Goal: Task Accomplishment & Management: Complete application form

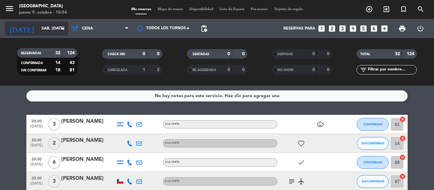
scroll to position [127, 0]
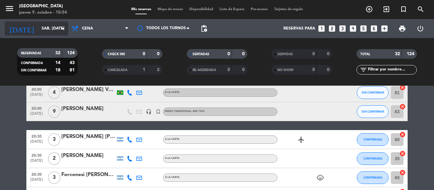
click at [58, 26] on input "sáb. [DATE]" at bounding box center [65, 28] width 54 height 11
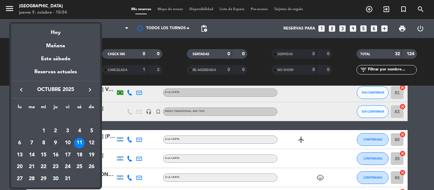
click at [67, 142] on div "10" at bounding box center [67, 143] width 11 height 11
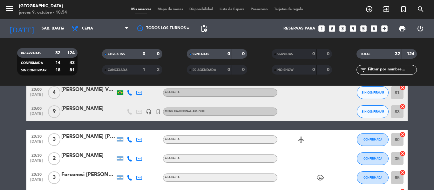
type input "vie. [DATE]"
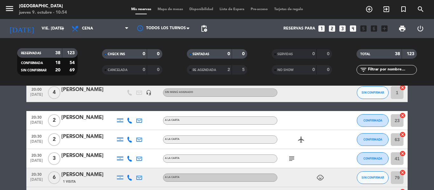
click at [353, 28] on icon "looks_4" at bounding box center [353, 28] width 8 height 8
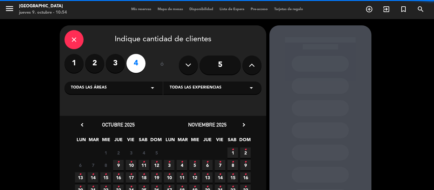
click at [179, 90] on span "Todas las experiencias" at bounding box center [196, 88] width 52 height 6
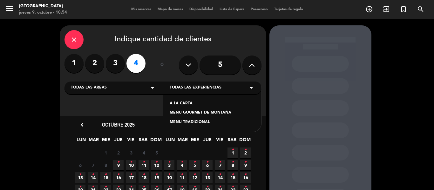
click at [178, 103] on div "A LA CARTA" at bounding box center [213, 104] width 86 height 6
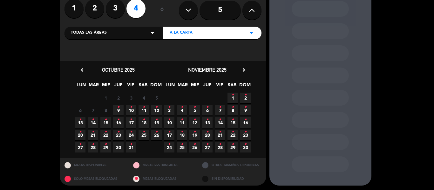
scroll to position [57, 0]
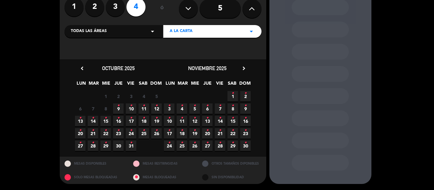
click at [133, 108] on span "10 •" at bounding box center [131, 109] width 10 height 10
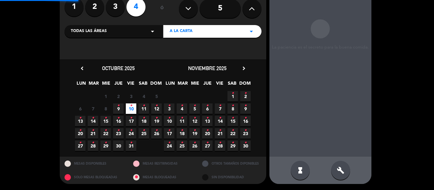
scroll to position [25, 0]
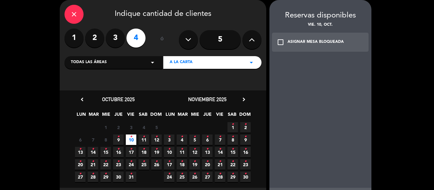
click at [309, 46] on div "check_box_outline_blank ASIGNAR MESA BLOQUEADA" at bounding box center [320, 42] width 97 height 19
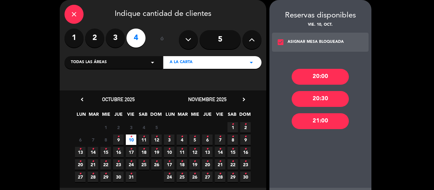
click at [313, 74] on div "20:00" at bounding box center [320, 77] width 57 height 16
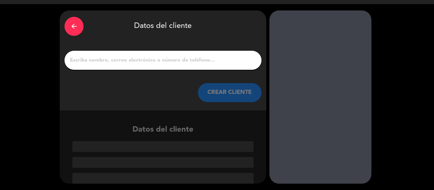
scroll to position [15, 0]
click at [102, 62] on input "1" at bounding box center [163, 60] width 188 height 9
click at [77, 26] on icon "arrow_back" at bounding box center [74, 27] width 8 height 8
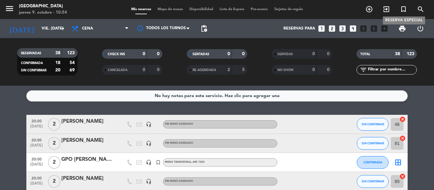
click at [405, 10] on icon "turned_in_not" at bounding box center [404, 9] width 8 height 8
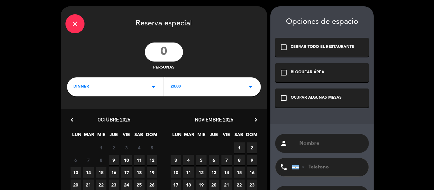
click at [167, 54] on input "number" at bounding box center [164, 52] width 38 height 19
type input "6"
click at [127, 161] on span "10" at bounding box center [126, 160] width 10 height 10
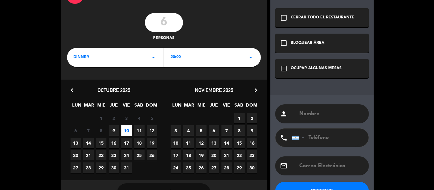
scroll to position [51, 0]
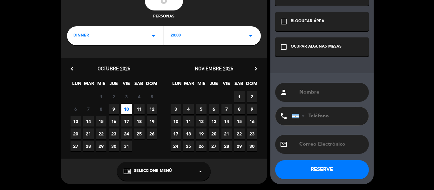
click at [179, 176] on div "chrome_reader_mode Seleccione Menú arrow_drop_down" at bounding box center [164, 171] width 94 height 19
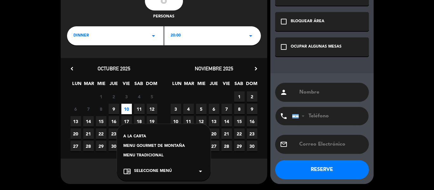
drag, startPoint x: 137, startPoint y: 137, endPoint x: 175, endPoint y: 128, distance: 38.2
click at [137, 136] on div "A LA CARTA" at bounding box center [163, 137] width 81 height 6
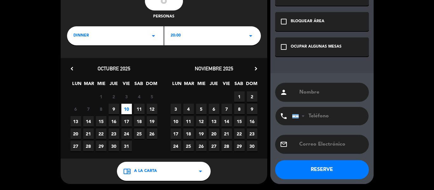
click at [322, 49] on div "OCUPAR ALGUNAS MESAS" at bounding box center [316, 47] width 51 height 6
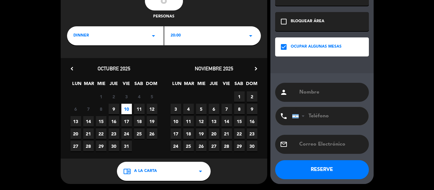
click at [301, 92] on input "text" at bounding box center [331, 92] width 65 height 9
type input "v"
type input "[PERSON_NAME]"
click at [316, 171] on button "RESERVE" at bounding box center [322, 170] width 94 height 19
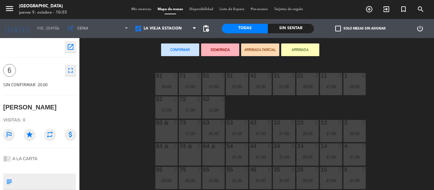
click at [170, 132] on div "83 lock 2" at bounding box center [166, 131] width 22 height 22
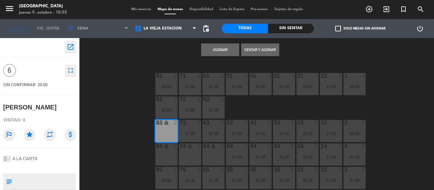
click at [218, 52] on button "Asignar" at bounding box center [220, 50] width 38 height 13
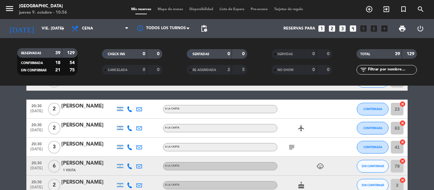
scroll to position [159, 0]
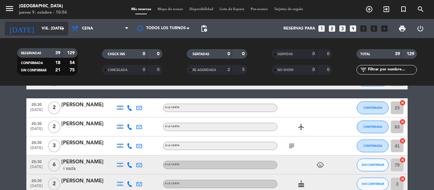
click at [64, 32] on icon "arrow_drop_down" at bounding box center [63, 29] width 8 height 8
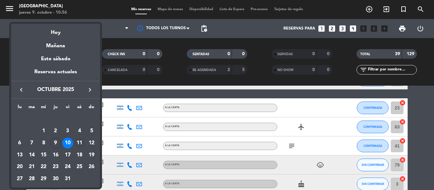
click at [77, 141] on div "11" at bounding box center [79, 143] width 11 height 11
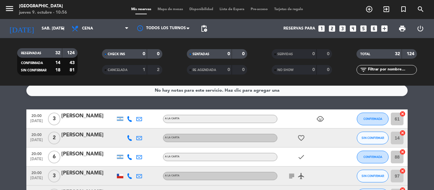
scroll to position [0, 0]
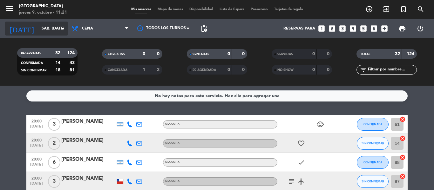
click at [58, 27] on input "sáb. [DATE]" at bounding box center [65, 28] width 54 height 11
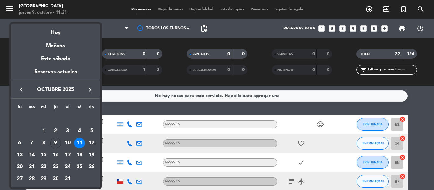
click at [91, 142] on div "12" at bounding box center [91, 143] width 11 height 11
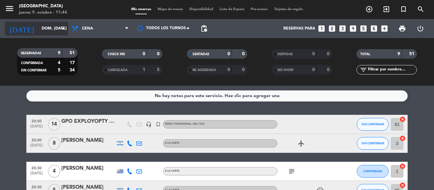
click at [58, 31] on input "dom. [DATE]" at bounding box center [65, 28] width 54 height 11
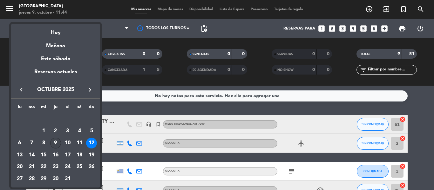
click at [56, 146] on div "9" at bounding box center [55, 143] width 11 height 11
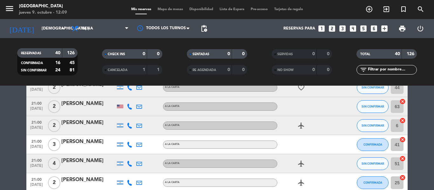
scroll to position [699, 0]
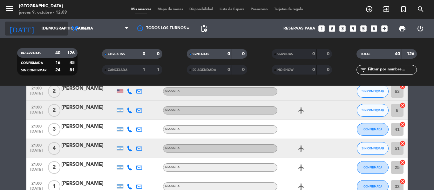
click at [62, 30] on icon "arrow_drop_down" at bounding box center [63, 29] width 8 height 8
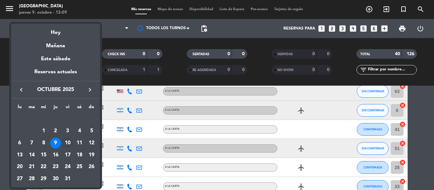
click at [69, 143] on div "10" at bounding box center [67, 143] width 11 height 11
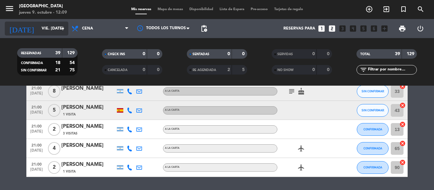
click at [62, 29] on icon "arrow_drop_down" at bounding box center [63, 29] width 8 height 8
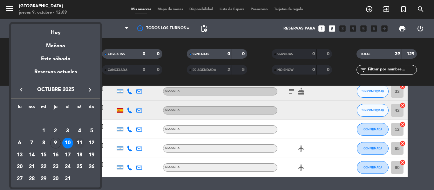
click at [81, 144] on div "11" at bounding box center [79, 143] width 11 height 11
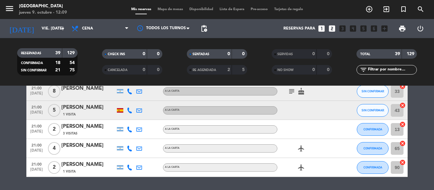
type input "sáb. [DATE]"
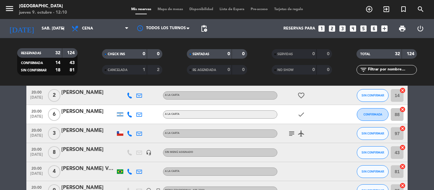
scroll to position [0, 0]
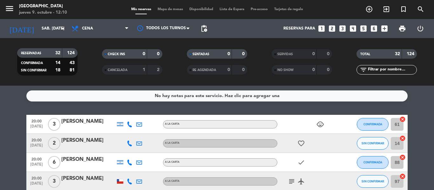
click at [88, 73] on filter-checkbox "RESERVADAS 32 124 CONFIRMADA 14 43 SIN CONFIRMAR 18 81" at bounding box center [47, 61] width 85 height 27
click at [332, 29] on icon "looks_two" at bounding box center [332, 28] width 8 height 8
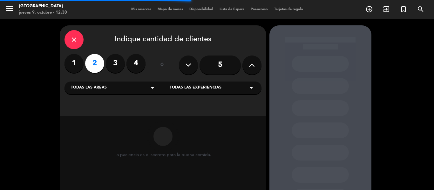
click at [178, 91] on span "Todas las experiencias" at bounding box center [196, 88] width 52 height 6
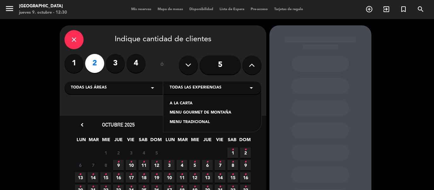
click at [181, 103] on div "A LA CARTA" at bounding box center [213, 104] width 86 height 6
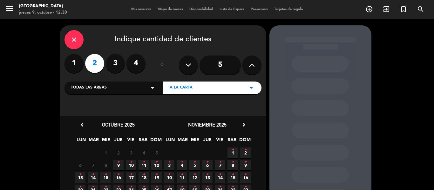
click at [120, 165] on span "9 •" at bounding box center [118, 165] width 10 height 10
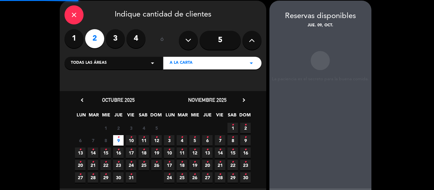
scroll to position [25, 0]
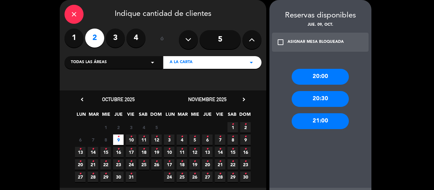
click at [303, 80] on div "20:00" at bounding box center [320, 77] width 57 height 16
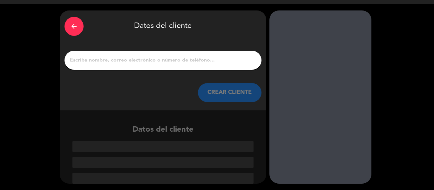
scroll to position [15, 0]
click at [139, 62] on input "1" at bounding box center [163, 60] width 188 height 9
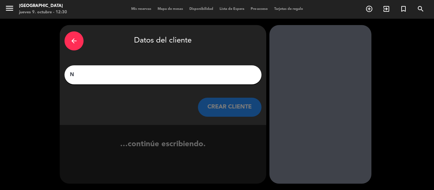
scroll to position [0, 0]
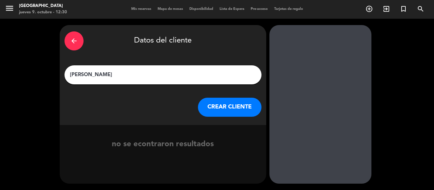
type input "[PERSON_NAME]"
click at [228, 110] on button "CREAR CLIENTE" at bounding box center [230, 107] width 64 height 19
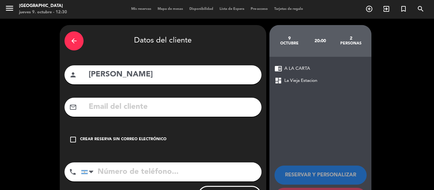
click at [133, 137] on div "Crear reserva sin correo electrónico" at bounding box center [123, 140] width 86 height 6
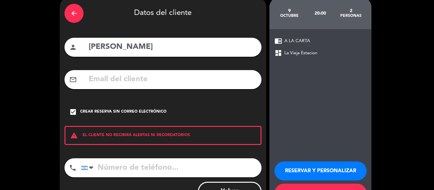
scroll to position [55, 0]
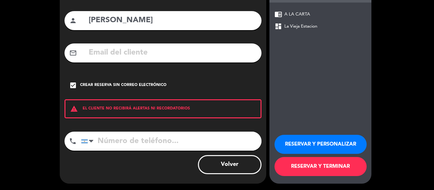
click at [315, 169] on button "RESERVAR Y TERMINAR" at bounding box center [321, 166] width 92 height 19
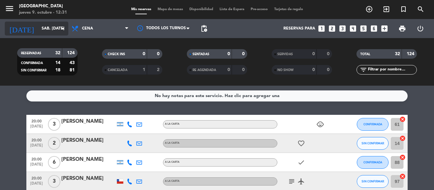
click at [60, 31] on icon "arrow_drop_down" at bounding box center [63, 29] width 8 height 8
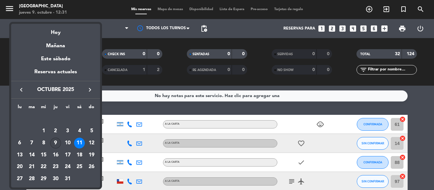
click at [55, 142] on div "9" at bounding box center [55, 143] width 11 height 11
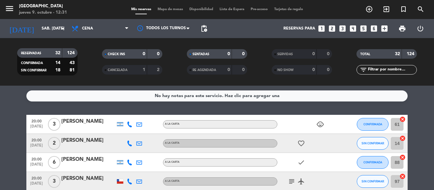
type input "[DEMOGRAPHIC_DATA] [DATE]"
